Goal: Transaction & Acquisition: Book appointment/travel/reservation

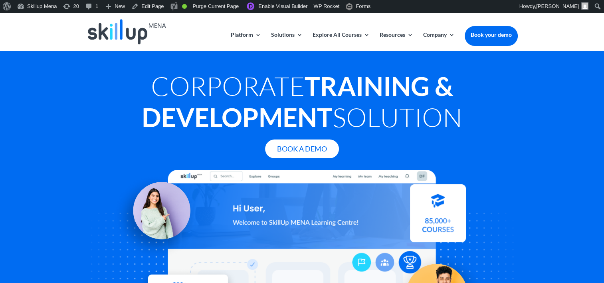
drag, startPoint x: 146, startPoint y: 222, endPoint x: 212, endPoint y: 186, distance: 75.6
click at [147, 222] on img at bounding box center [155, 214] width 86 height 86
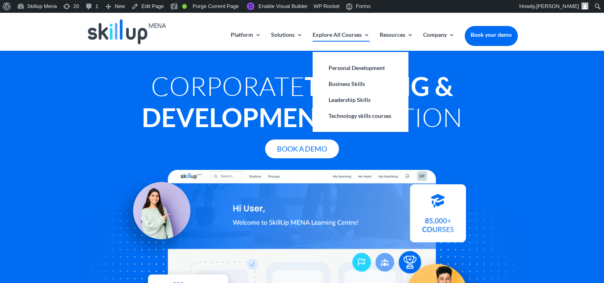
scroll to position [80, 0]
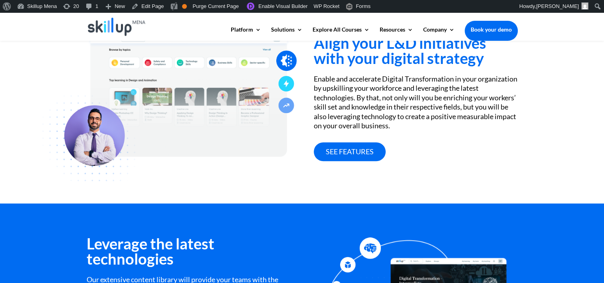
scroll to position [359, 0]
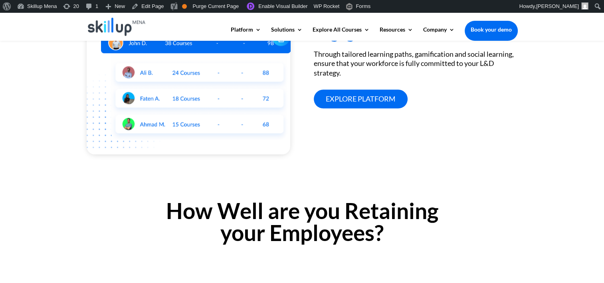
scroll to position [684, 0]
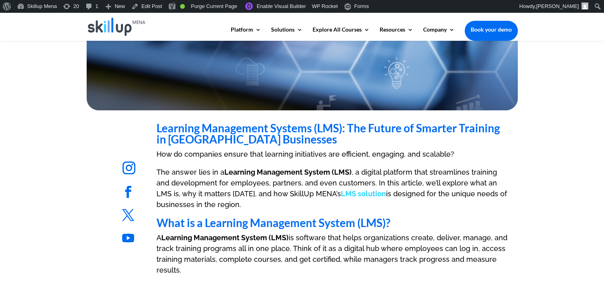
scroll to position [319, 0]
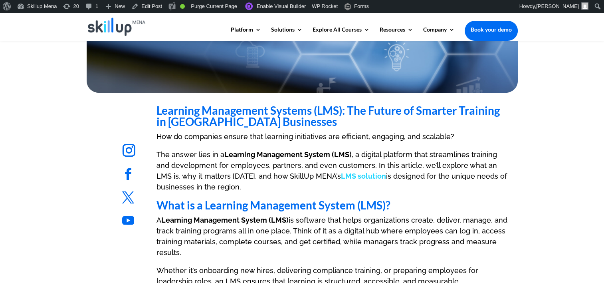
click at [217, 144] on p "How do companies ensure that learning initiatives are efficient, engaging, and …" at bounding box center [331, 140] width 351 height 18
click at [220, 131] on p "How do companies ensure that learning initiatives are efficient, engaging, and …" at bounding box center [331, 140] width 351 height 18
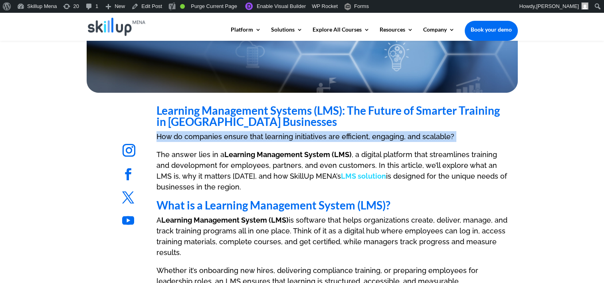
click at [220, 131] on p "How do companies ensure that learning initiatives are efficient, engaging, and …" at bounding box center [331, 140] width 351 height 18
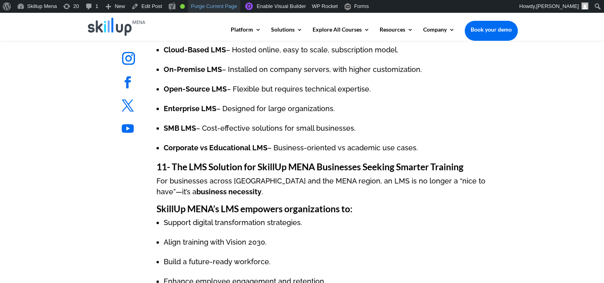
scroll to position [1676, 0]
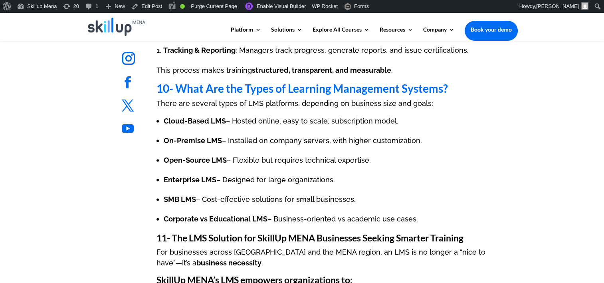
click at [427, 243] on h3 "11- The LMS Solution for SkillUp MENA Businesses Seeking Smarter Training" at bounding box center [331, 239] width 351 height 13
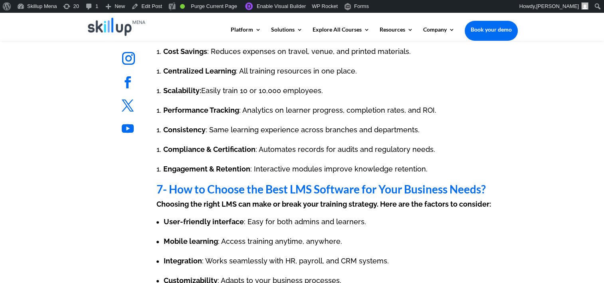
scroll to position [1078, 0]
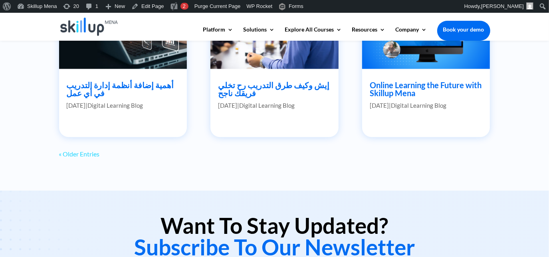
scroll to position [577, 0]
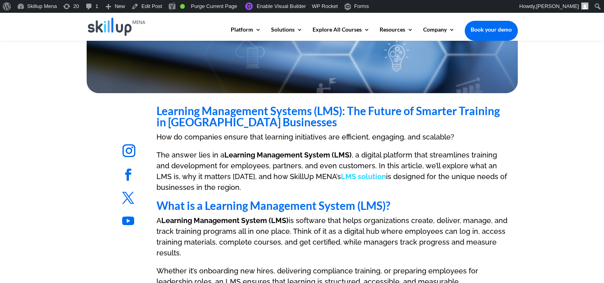
scroll to position [319, 0]
click at [188, 139] on span "How do companies ensure that learning initiatives are efficient, engaging, and …" at bounding box center [305, 136] width 298 height 8
click at [183, 112] on strong "Learning Management Systems (LMS): The Future of Smarter Training in [GEOGRAPHI…" at bounding box center [327, 115] width 343 height 25
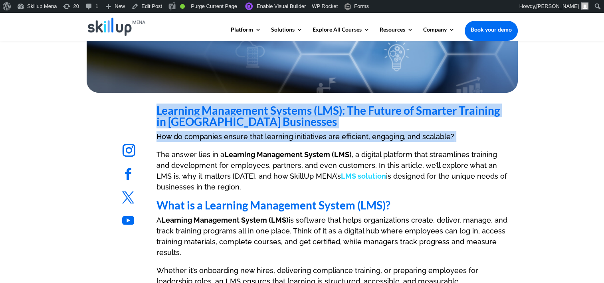
drag, startPoint x: 183, startPoint y: 112, endPoint x: 197, endPoint y: 147, distance: 37.8
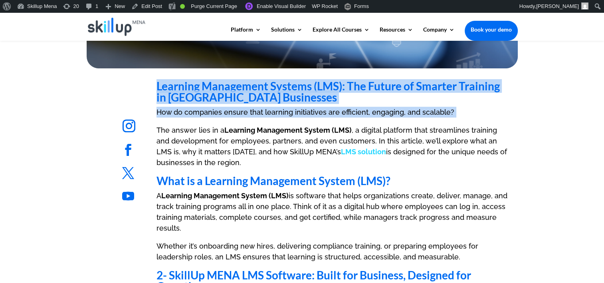
scroll to position [359, 0]
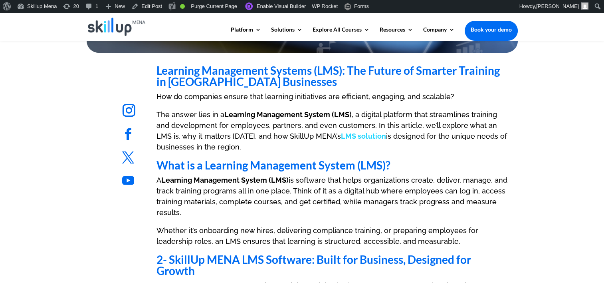
click at [204, 160] on strong "What is a Learning Management System (LMS)?" at bounding box center [273, 165] width 234 height 14
click at [173, 166] on strong "What is a Learning Management System (LMS)?" at bounding box center [273, 165] width 234 height 14
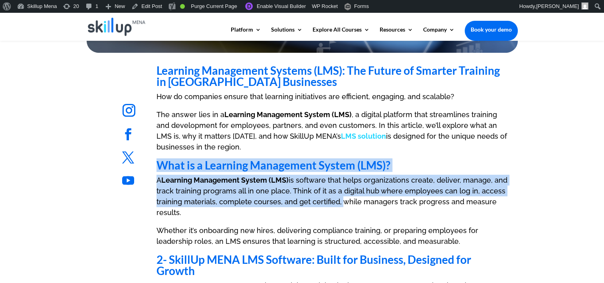
scroll to position [399, 0]
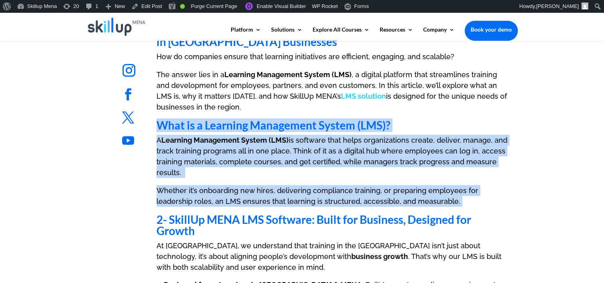
drag, startPoint x: 173, startPoint y: 166, endPoint x: 467, endPoint y: 198, distance: 295.0
copy div "What is a Learning Management System (LMS)? A Learning Management System (LMS) …"
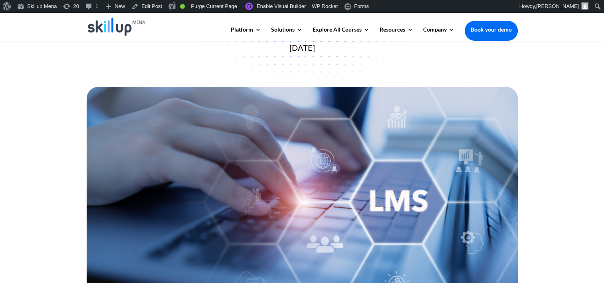
scroll to position [40, 0]
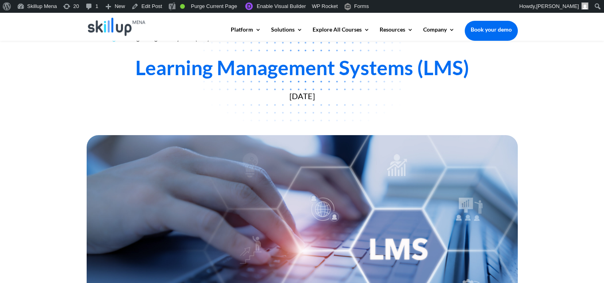
drag, startPoint x: 311, startPoint y: 117, endPoint x: 241, endPoint y: 166, distance: 85.4
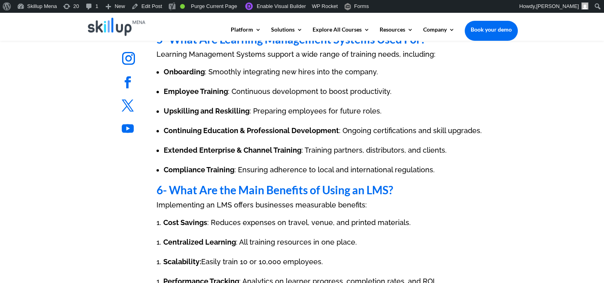
scroll to position [958, 0]
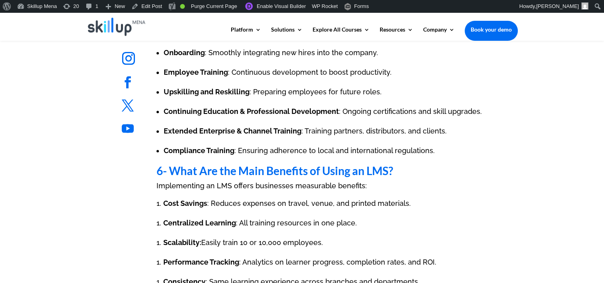
click at [205, 164] on span "6- What Are the Main Benefits of Using an LMS?" at bounding box center [274, 171] width 237 height 14
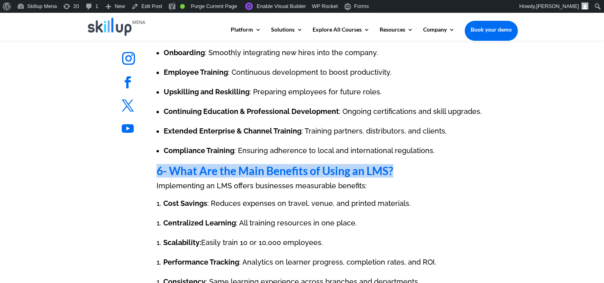
drag, startPoint x: 205, startPoint y: 164, endPoint x: 427, endPoint y: 166, distance: 221.5
click at [427, 166] on h2 "6- What Are the Main Benefits of Using an LMS?" at bounding box center [331, 172] width 351 height 15
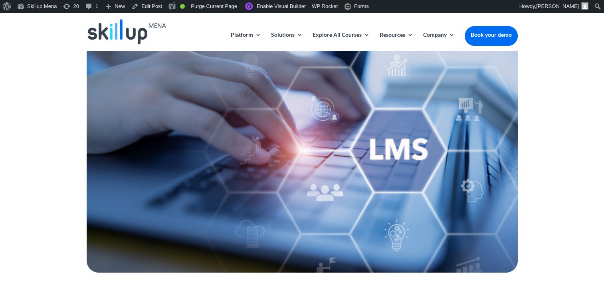
scroll to position [279, 0]
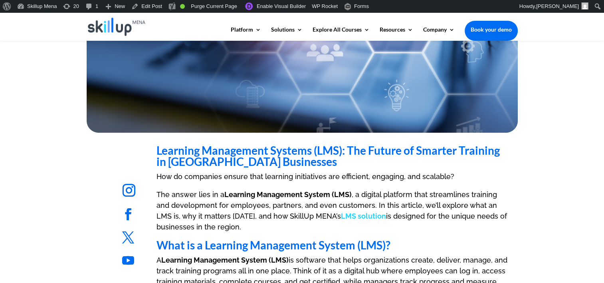
click at [200, 152] on strong "Learning Management Systems (LMS): The Future of Smarter Training in [GEOGRAPHI…" at bounding box center [327, 155] width 343 height 25
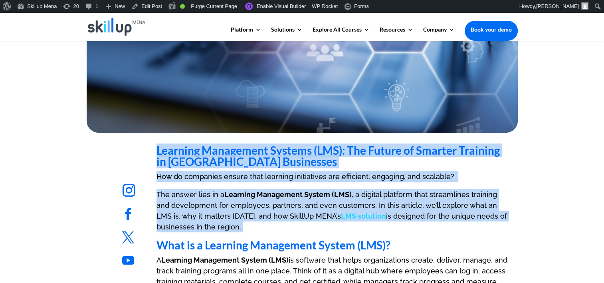
drag, startPoint x: 200, startPoint y: 152, endPoint x: 197, endPoint y: 215, distance: 62.3
copy div "Learning Management Systems (LMS): The Future of Smarter Training in [GEOGRAPHI…"
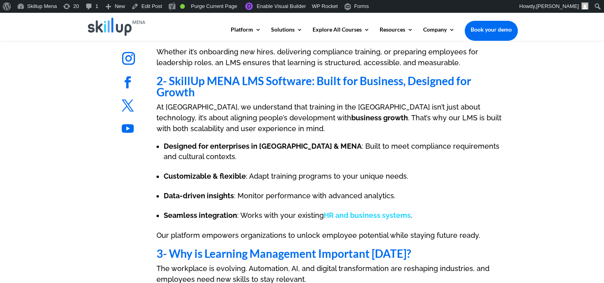
scroll to position [599, 0]
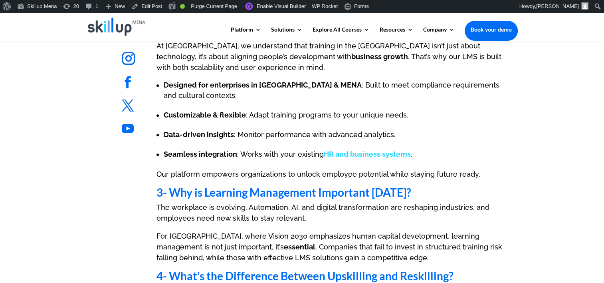
click at [355, 87] on span ": Built to meet compliance requirements and cultural contexts." at bounding box center [332, 90] width 336 height 19
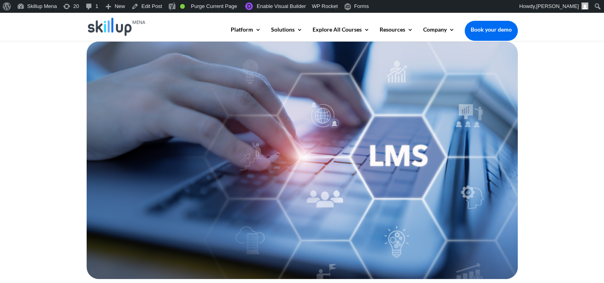
scroll to position [104, 0]
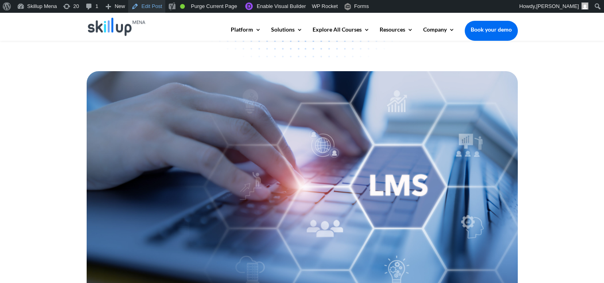
click at [151, 4] on link "Edit Post" at bounding box center [146, 6] width 37 height 13
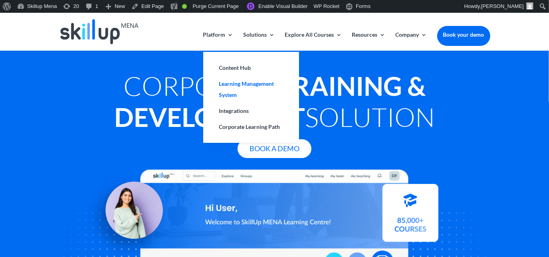
drag, startPoint x: 249, startPoint y: 87, endPoint x: 283, endPoint y: 87, distance: 33.5
click at [283, 87] on link "Learning Management System" at bounding box center [251, 89] width 80 height 27
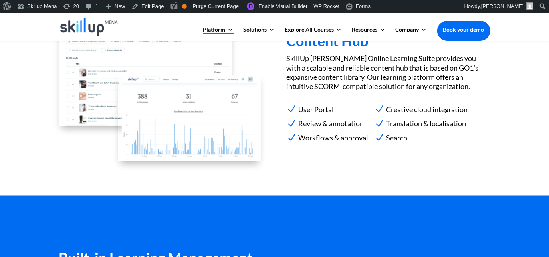
scroll to position [723, 0]
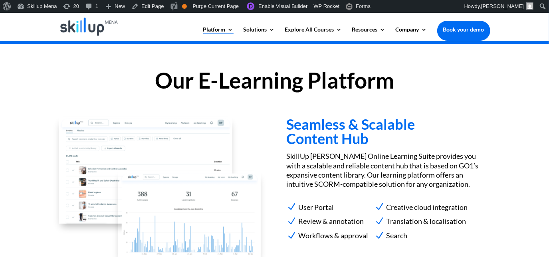
click at [240, 85] on h2 "Our E-Learning Platform" at bounding box center [274, 82] width 431 height 26
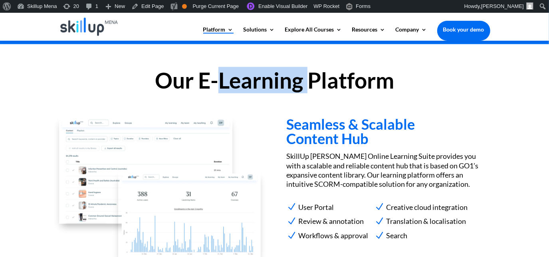
click at [240, 85] on h2 "Our E-Learning Platform" at bounding box center [274, 82] width 431 height 26
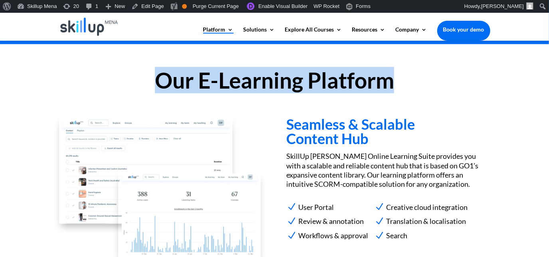
click at [240, 85] on h2 "Our E-Learning Platform" at bounding box center [274, 82] width 431 height 26
drag, startPoint x: 240, startPoint y: 85, endPoint x: 205, endPoint y: 85, distance: 35.1
click at [207, 87] on h2 "Our E-Learning Platform" at bounding box center [274, 82] width 431 height 26
click at [200, 81] on h2 "Our E-Learning Platform" at bounding box center [274, 82] width 431 height 26
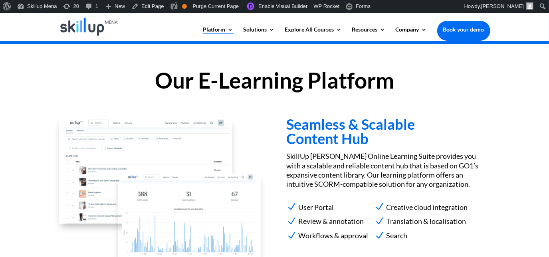
click at [202, 74] on h2 "Our E-Learning Platform" at bounding box center [274, 82] width 431 height 26
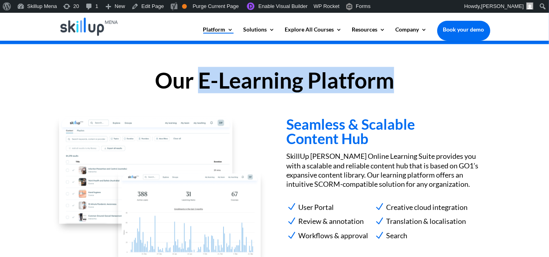
drag, startPoint x: 201, startPoint y: 74, endPoint x: 406, endPoint y: 75, distance: 205.2
click at [406, 75] on h2 "Our E-Learning Platform" at bounding box center [274, 82] width 431 height 26
copy h2 "E-Learning Platform"
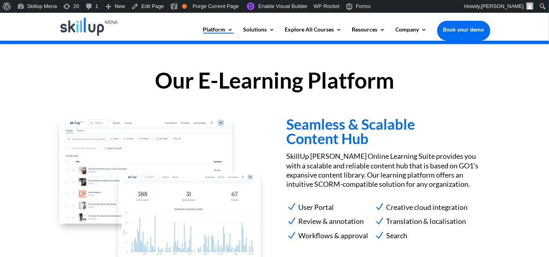
click at [313, 146] on h3 "Seamless & Scalable Content Hub" at bounding box center [388, 133] width 204 height 33
click at [306, 134] on h3 "Seamless & Scalable Content Hub" at bounding box center [388, 133] width 204 height 33
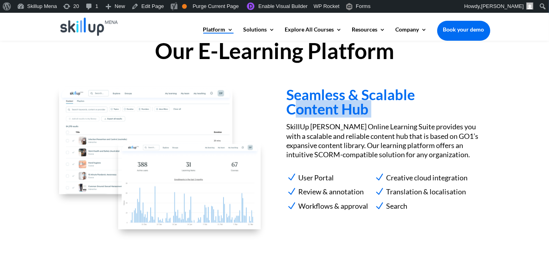
scroll to position [759, 0]
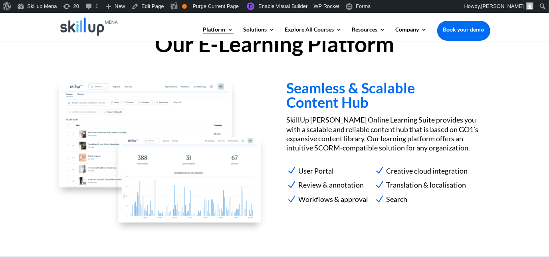
click at [308, 136] on p "SkillUp Menna Online Learning Suite provides you with a scalable and reliable c…" at bounding box center [388, 134] width 204 height 38
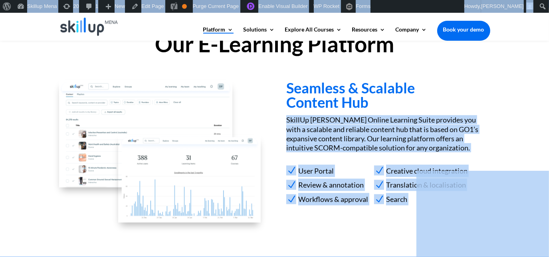
scroll to position [832, 0]
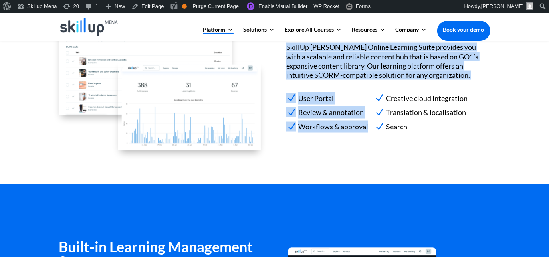
drag, startPoint x: 308, startPoint y: 136, endPoint x: 366, endPoint y: 133, distance: 58.0
click at [366, 133] on div "Seamless & Scalable Content Hub SkillUp Menna Online Learning Suite provides yo…" at bounding box center [388, 76] width 204 height 137
copy div "SkillUp Menna Online Learning Suite provides you with a scalable and reliable c…"
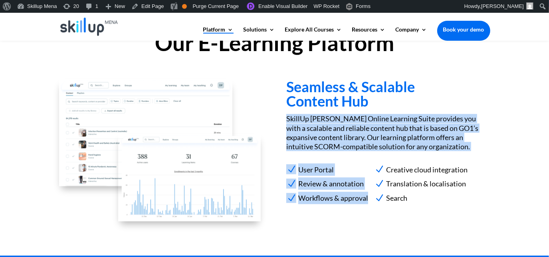
scroll to position [759, 0]
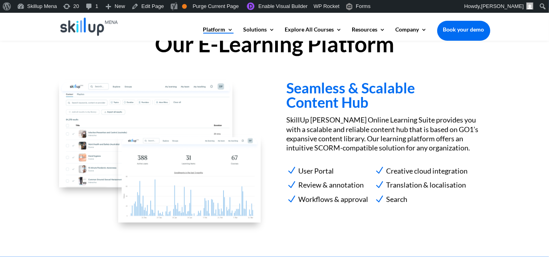
click at [321, 96] on h3 "Seamless & Scalable Content Hub" at bounding box center [388, 97] width 204 height 33
click at [312, 127] on p "SkillUp Menna Online Learning Suite provides you with a scalable and reliable c…" at bounding box center [388, 134] width 204 height 38
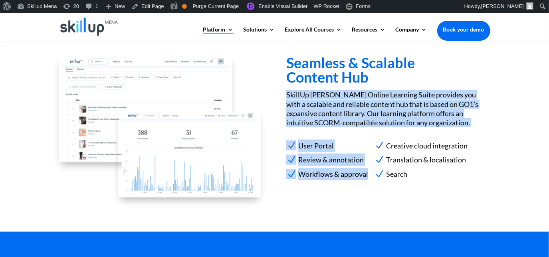
scroll to position [796, 0]
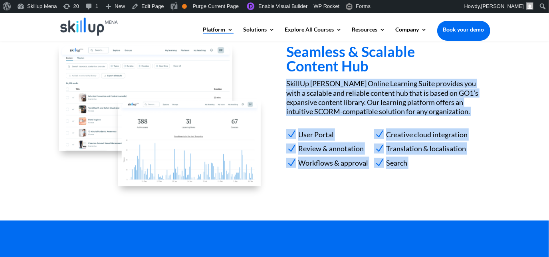
drag, startPoint x: 312, startPoint y: 127, endPoint x: 406, endPoint y: 158, distance: 98.8
click at [406, 158] on div "Seamless & Scalable Content Hub SkillUp Menna Online Learning Suite provides yo…" at bounding box center [388, 112] width 204 height 137
copy div "SkillUp Menna Online Learning Suite provides you with a scalable and reliable c…"
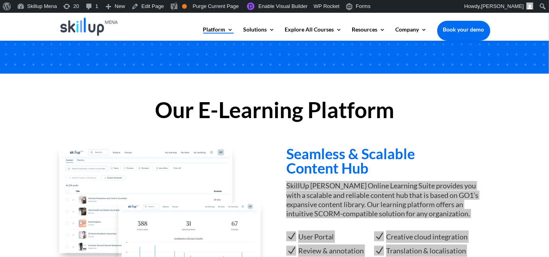
scroll to position [687, 0]
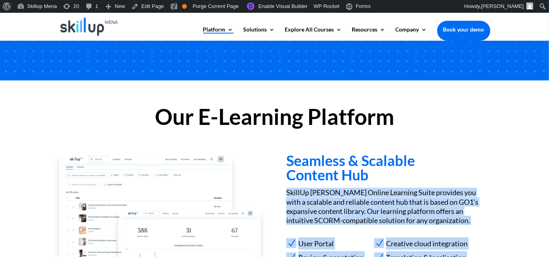
click at [368, 125] on h2 "Our E-Learning Platform" at bounding box center [274, 119] width 431 height 26
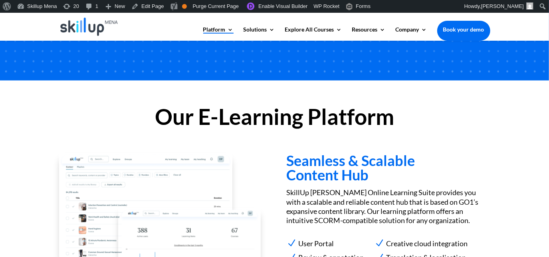
click at [353, 156] on h3 "Seamless & Scalable Content Hub" at bounding box center [388, 169] width 204 height 33
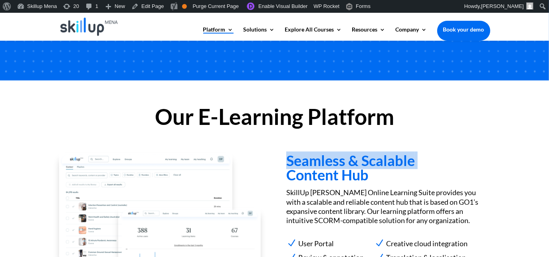
click at [353, 156] on h3 "Seamless & Scalable Content Hub" at bounding box center [388, 169] width 204 height 33
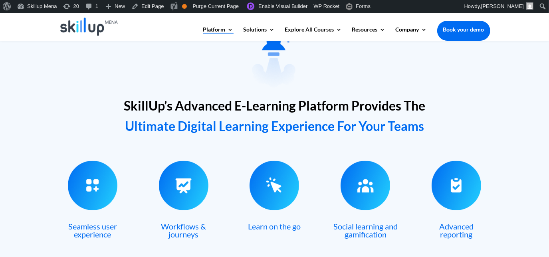
scroll to position [251, 0]
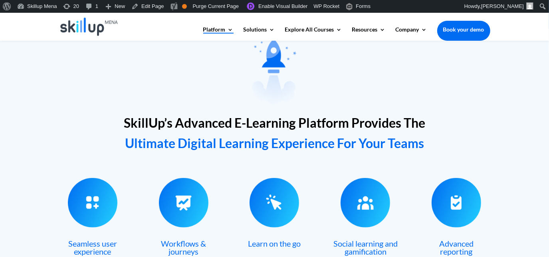
click at [184, 117] on span "SkillUp’s Advanced E-Learning Platform Provides The" at bounding box center [274, 123] width 301 height 16
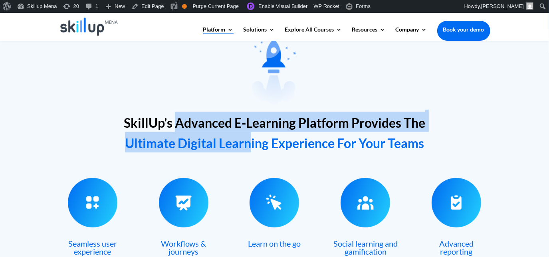
drag, startPoint x: 179, startPoint y: 121, endPoint x: 248, endPoint y: 144, distance: 72.6
click at [248, 144] on h2 "SkillUp’s Advanced E-Learning Platform Provides The Ultimate Digital Learning E…" at bounding box center [274, 134] width 431 height 45
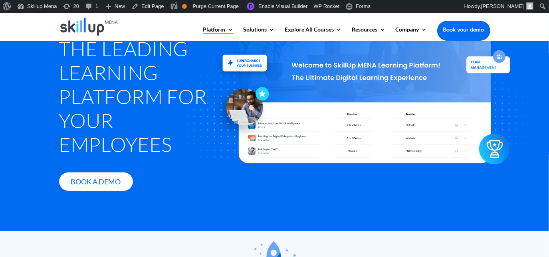
scroll to position [36, 0]
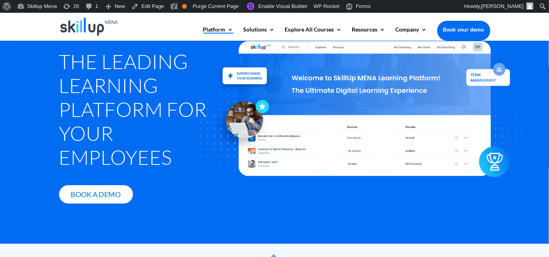
click at [103, 87] on h1 "The Leading Learning Platform for Your Employees" at bounding box center [138, 111] width 158 height 124
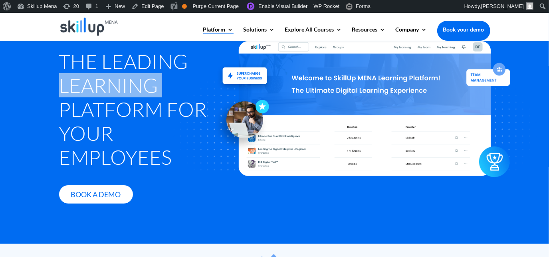
click at [103, 87] on h1 "The Leading Learning Platform for Your Employees" at bounding box center [138, 111] width 158 height 124
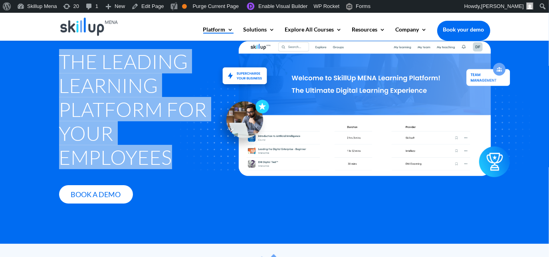
click at [104, 87] on h1 "The Leading Learning Platform for Your Employees" at bounding box center [138, 111] width 158 height 124
copy div "The Leading Learning Platform for Your Employees"
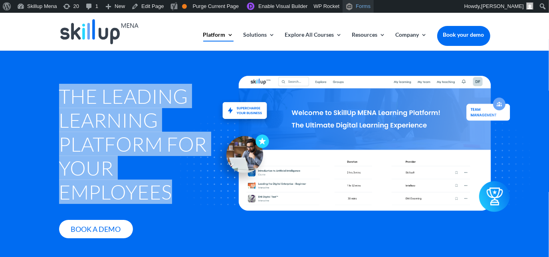
scroll to position [0, 0]
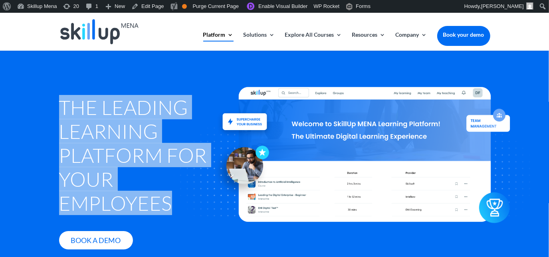
click at [460, 36] on link "Book your demo" at bounding box center [463, 35] width 53 height 18
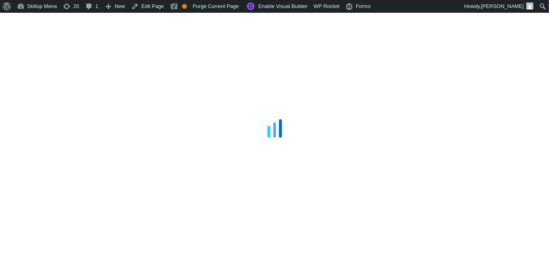
click at [525, 47] on div at bounding box center [274, 128] width 549 height 257
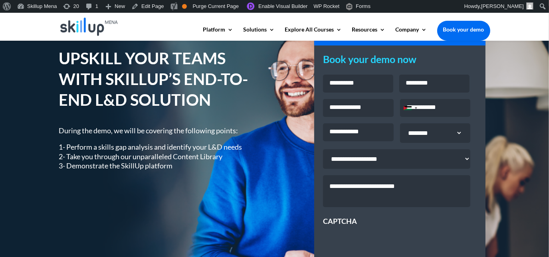
scroll to position [36, 0]
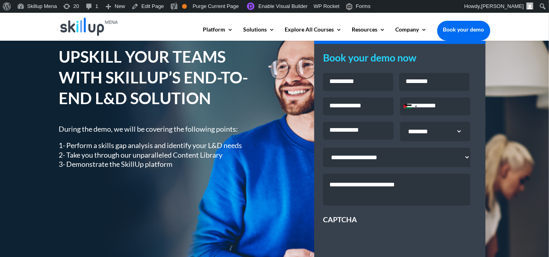
click at [121, 59] on h1 "UPSKILL YOUR TEAMS WITH SKILLUP’S END-TO-END L&D SOLUTION" at bounding box center [161, 79] width 204 height 66
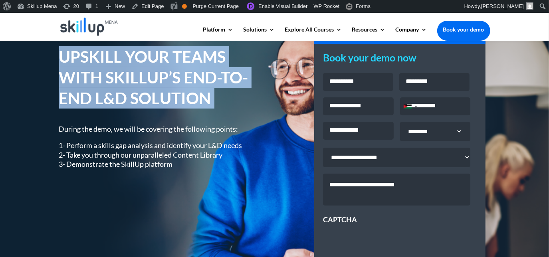
click at [121, 59] on h1 "UPSKILL YOUR TEAMS WITH SKILLUP’S END-TO-END L&D SOLUTION" at bounding box center [161, 79] width 204 height 66
copy div "UPSKILL YOUR TEAMS WITH SKILLUP’S END-TO-END L&D SOLUTION"
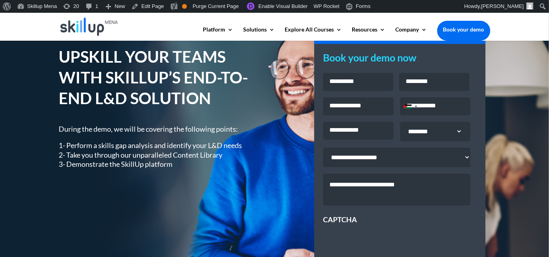
click at [100, 137] on p at bounding box center [161, 137] width 204 height 7
click at [80, 131] on div "During the demo, we will be covering the following points: 1- Perform a skills …" at bounding box center [161, 147] width 204 height 45
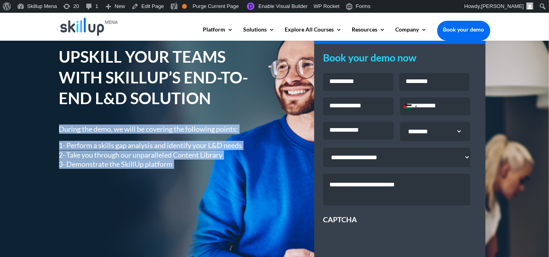
drag, startPoint x: 80, startPoint y: 131, endPoint x: 99, endPoint y: 160, distance: 35.4
click at [99, 160] on div "During the demo, we will be covering the following points: 1- Perform a skills …" at bounding box center [161, 147] width 204 height 45
copy div "During the demo, we will be covering the following points: 1- Perform a skills …"
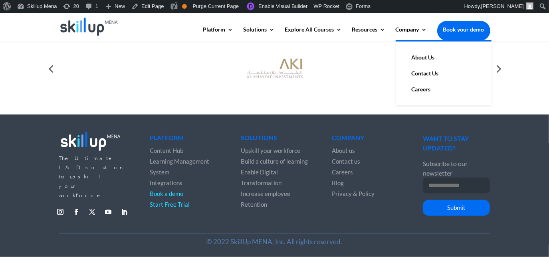
scroll to position [369, 0]
